Goal: Navigation & Orientation: Find specific page/section

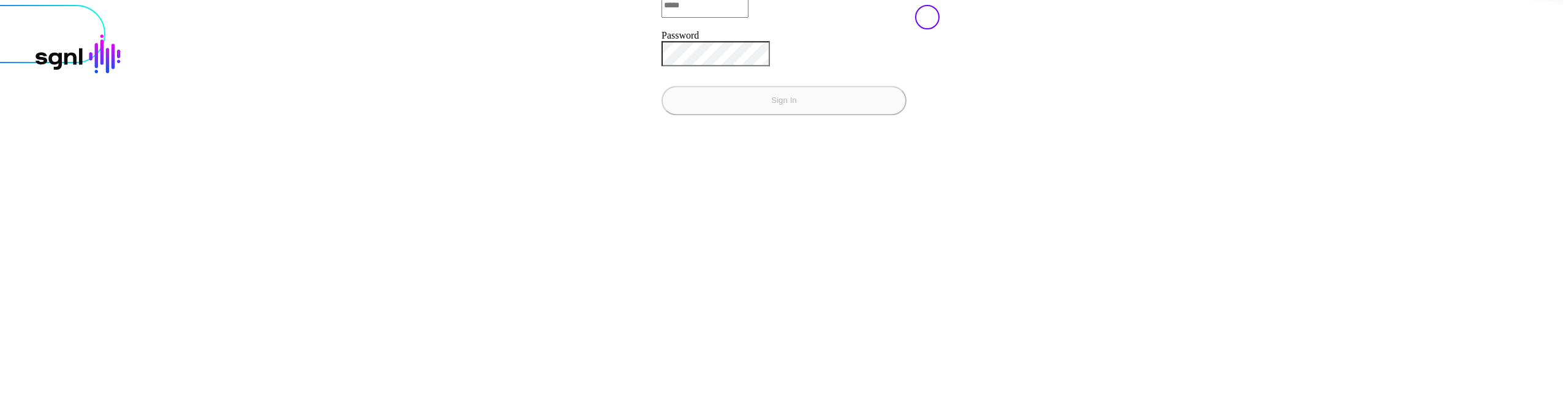
type input "**********"
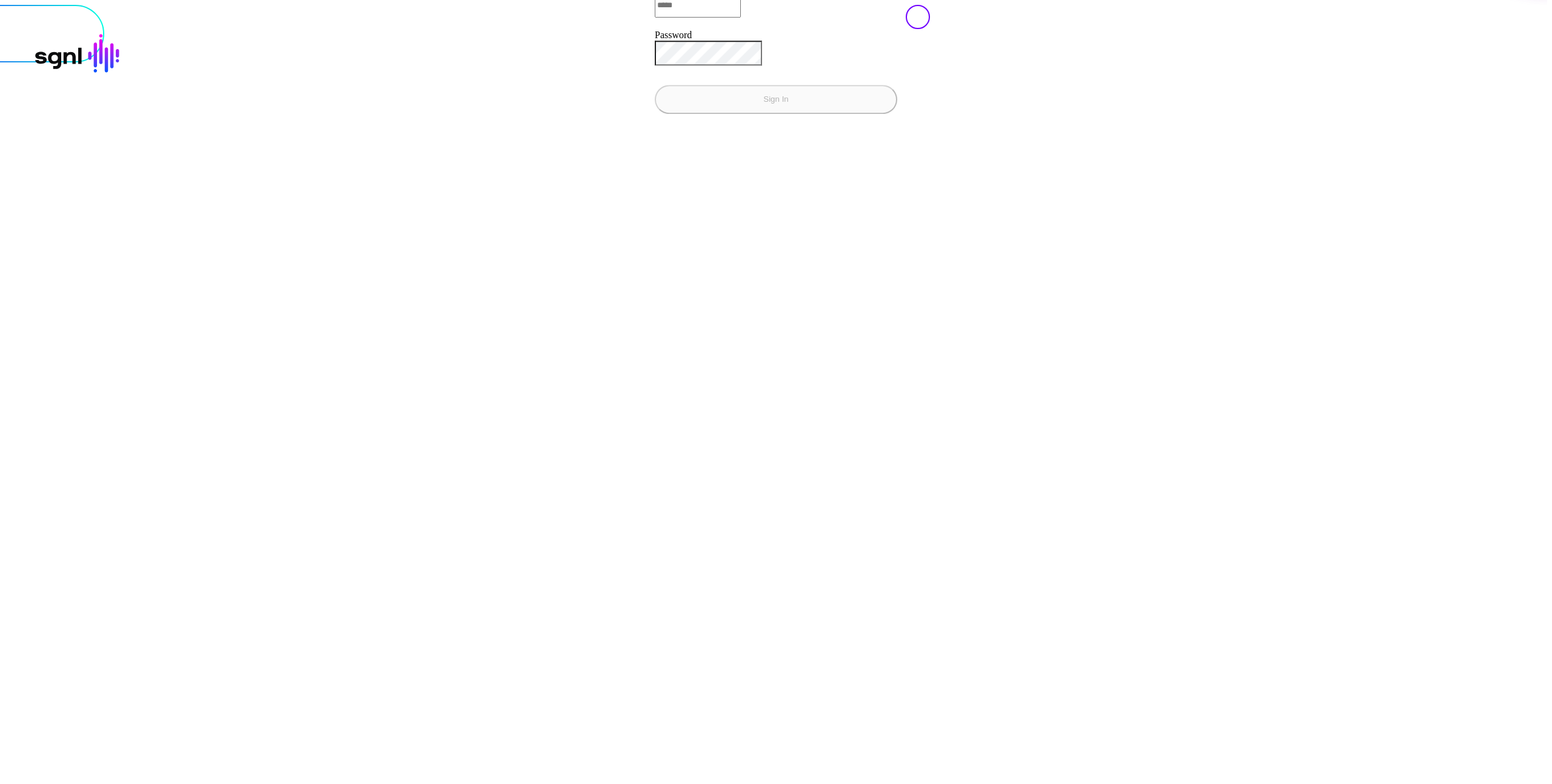
type input "**********"
